Goal: Information Seeking & Learning: Check status

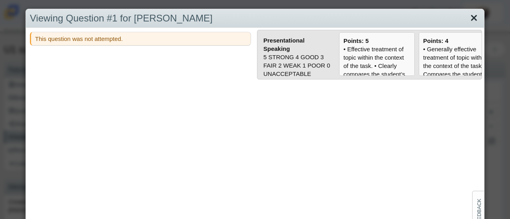
click at [468, 17] on link "Close" at bounding box center [474, 19] width 12 height 14
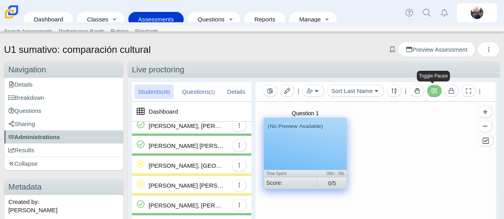
click at [432, 91] on icon at bounding box center [433, 90] width 5 height 5
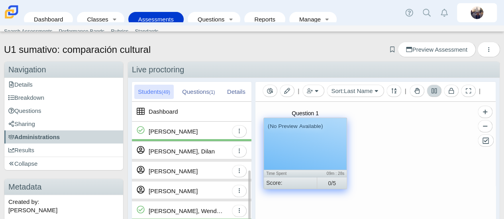
scroll to position [40, 0]
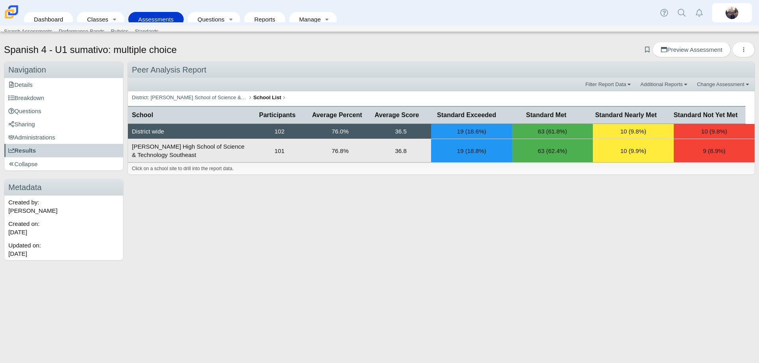
click at [283, 153] on td "101" at bounding box center [279, 150] width 61 height 23
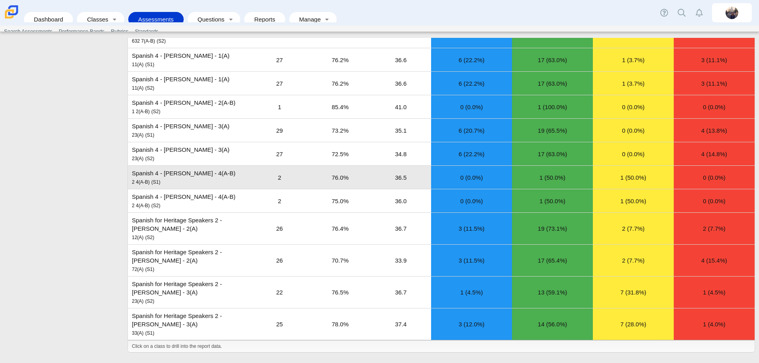
scroll to position [575, 0]
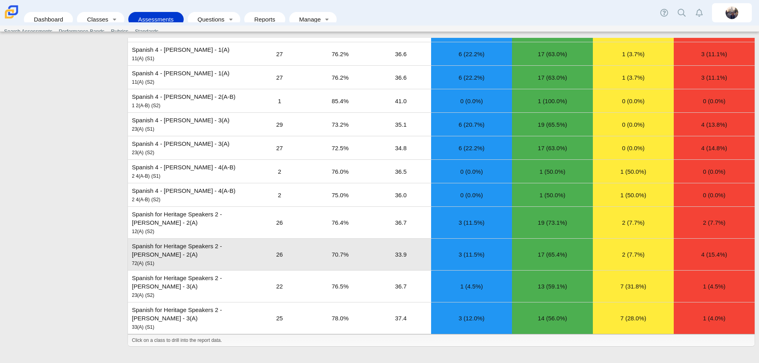
click at [217, 219] on td "Spanish for Heritage Speakers 2 - [PERSON_NAME] - 2(A) 72(A) (S1)" at bounding box center [188, 255] width 121 height 32
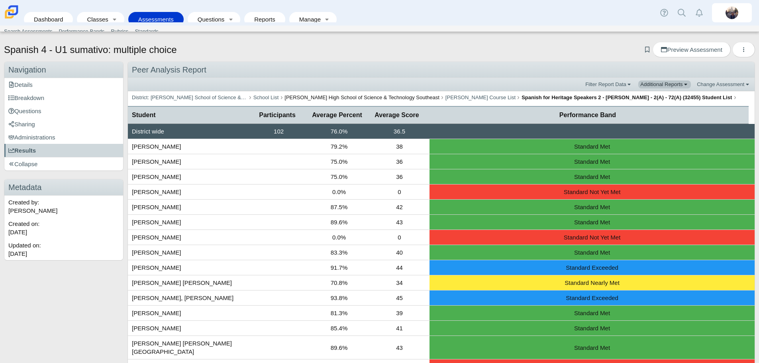
click at [503, 87] on link "Additional Reports" at bounding box center [664, 84] width 53 height 8
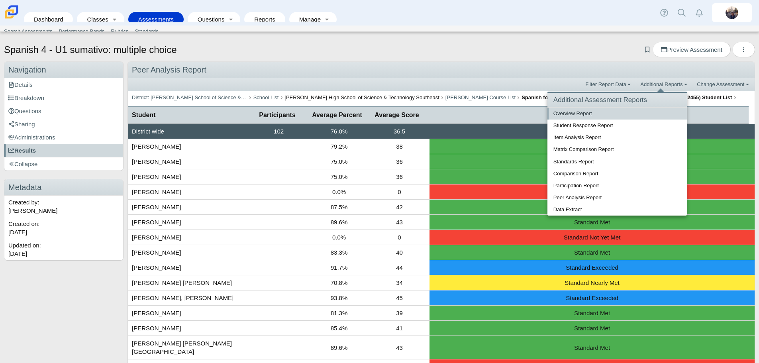
click at [503, 113] on link "Overview Report" at bounding box center [616, 114] width 139 height 12
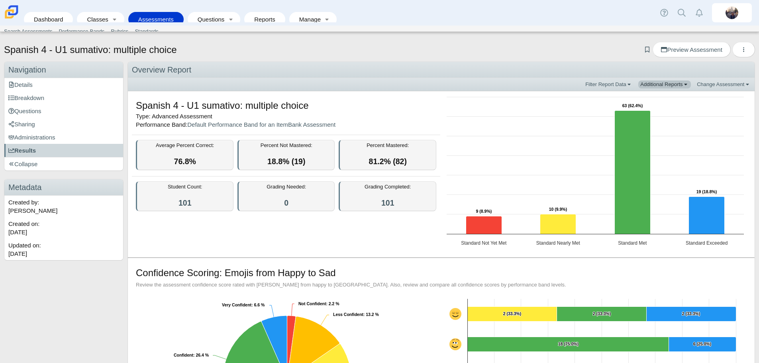
click at [653, 86] on link "Additional Reports" at bounding box center [664, 84] width 53 height 8
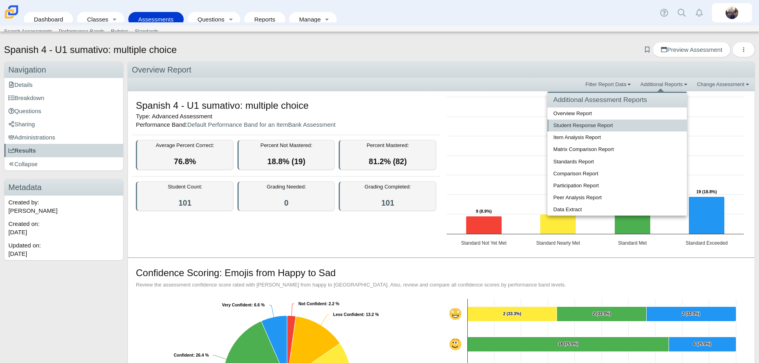
click at [600, 124] on link "Student Response Report" at bounding box center [616, 125] width 139 height 12
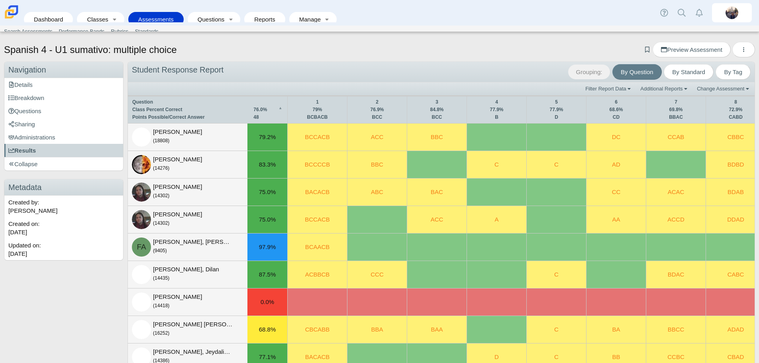
drag, startPoint x: 40, startPoint y: 149, endPoint x: 209, endPoint y: 126, distance: 170.5
click at [41, 149] on link "Results" at bounding box center [63, 150] width 119 height 13
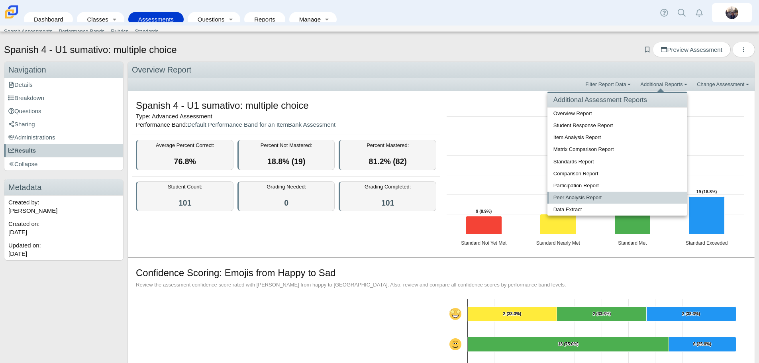
drag, startPoint x: 0, startPoint y: 0, endPoint x: 576, endPoint y: 199, distance: 609.4
click at [576, 199] on link "Peer Analysis Report" at bounding box center [616, 198] width 139 height 12
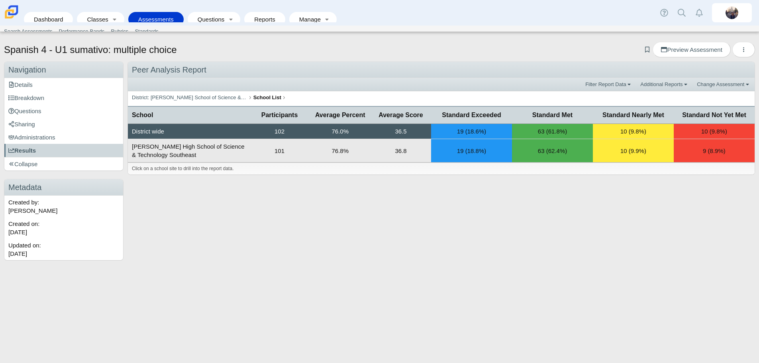
click at [241, 151] on td "Carmen High School of Science & Technology Southeast" at bounding box center [188, 150] width 121 height 23
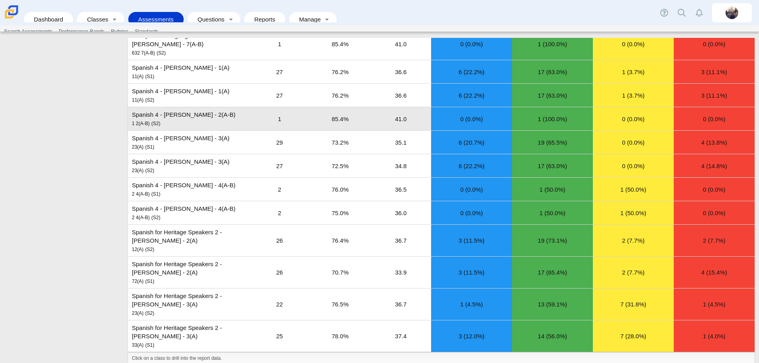
scroll to position [558, 0]
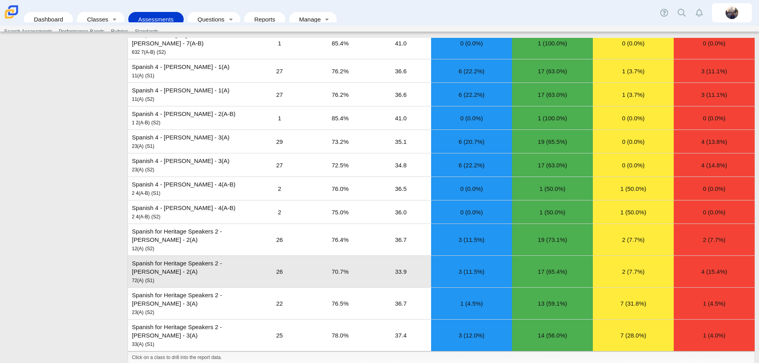
click at [200, 269] on td "Spanish for Heritage Speakers 2 - Barnhart - 2(A) 72(A) (S1)" at bounding box center [188, 272] width 121 height 32
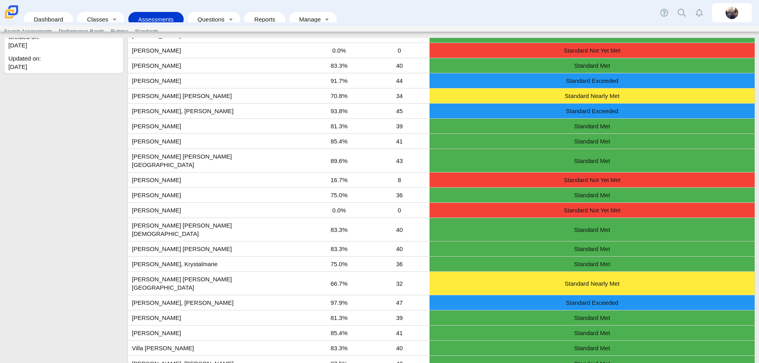
scroll to position [0, 0]
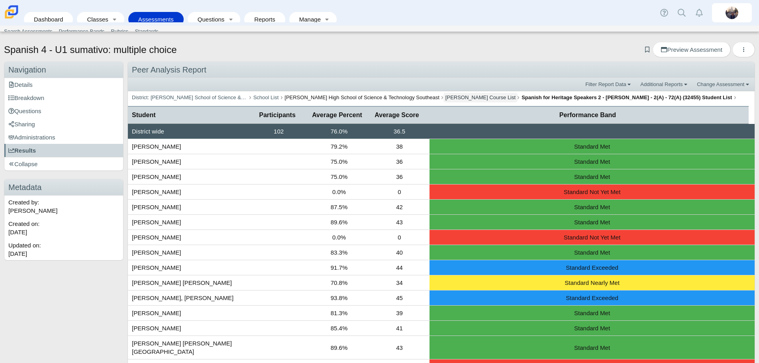
click at [448, 98] on link "Britta Barnhart Course List" at bounding box center [480, 98] width 74 height 10
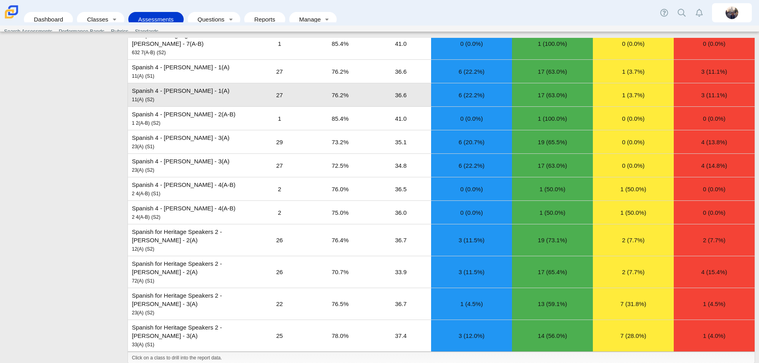
scroll to position [558, 0]
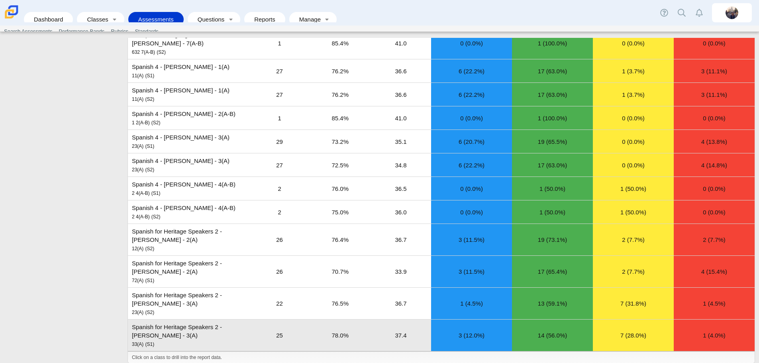
click at [196, 327] on td "Spanish for Heritage Speakers 2 - Barnhart - 3(A) 33(A) (S1)" at bounding box center [188, 334] width 121 height 31
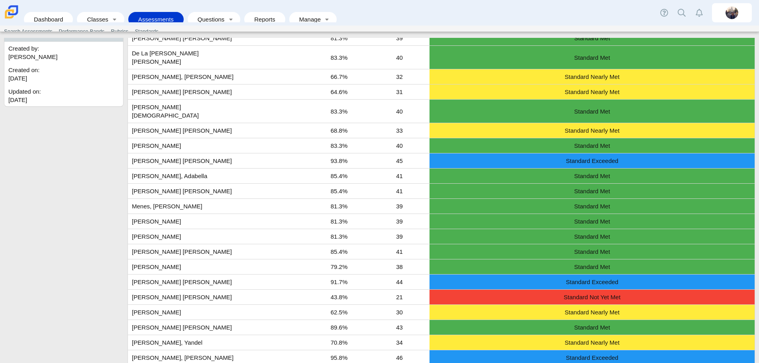
scroll to position [172, 0]
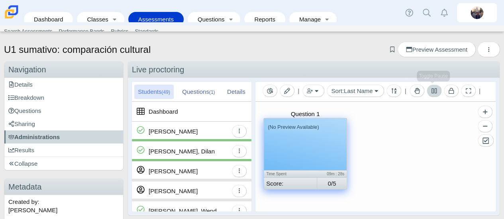
click at [434, 89] on icon at bounding box center [434, 91] width 6 height 6
